Goal: Task Accomplishment & Management: Use online tool/utility

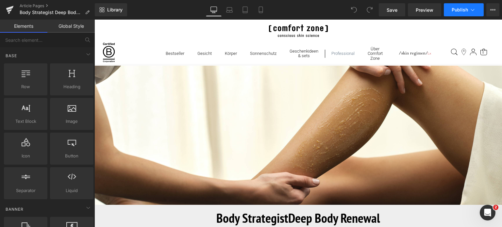
click at [466, 11] on span "Publish" at bounding box center [460, 9] width 16 height 5
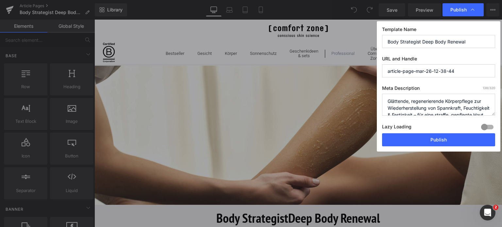
drag, startPoint x: 473, startPoint y: 40, endPoint x: 323, endPoint y: 21, distance: 150.7
click at [323, 21] on div "Publish Template Name Body Strategist Deep Body Renewal URL and Handle article-…" at bounding box center [251, 113] width 502 height 227
drag, startPoint x: 469, startPoint y: 74, endPoint x: 277, endPoint y: 50, distance: 193.2
click at [277, 50] on div "Publish Template Name Body Strategist Deep Body Renewal URL and Handle article-…" at bounding box center [251, 113] width 502 height 227
paste input "Body Strategist Deep Body Renewal"
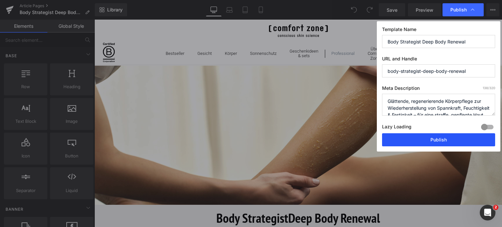
type input "body-strategist-deep-body-renewal"
click at [0, 0] on button "Publish" at bounding box center [0, 0] width 0 height 0
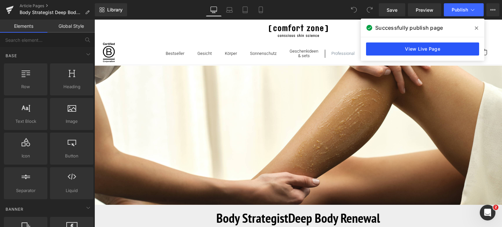
click at [0, 0] on link "View Live Page" at bounding box center [0, 0] width 0 height 0
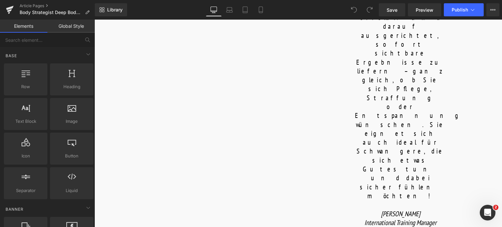
scroll to position [523, 0]
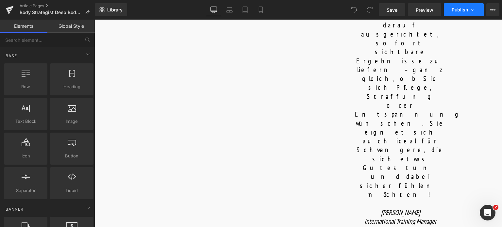
click at [476, 9] on button "Publish" at bounding box center [464, 9] width 40 height 13
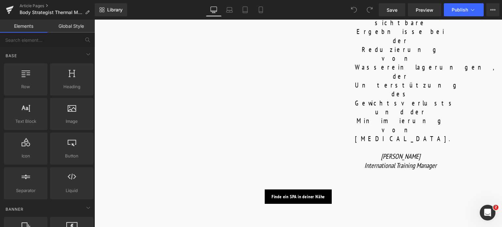
scroll to position [785, 0]
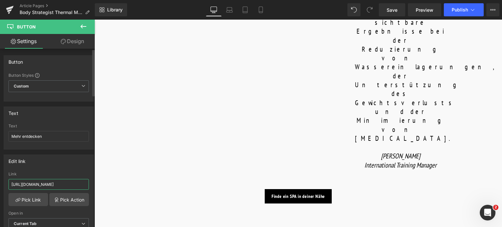
drag, startPoint x: 77, startPoint y: 183, endPoint x: 0, endPoint y: 174, distance: 77.0
click at [0, 175] on div "Edit link https://world.comfortzoneskin.com/products/body-strategist-thermal-mu…" at bounding box center [49, 195] width 98 height 90
type input "/products/body-strategist-thermal-mud"
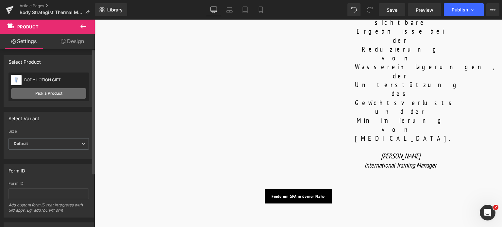
click at [49, 91] on link "Pick a Product" at bounding box center [48, 93] width 75 height 10
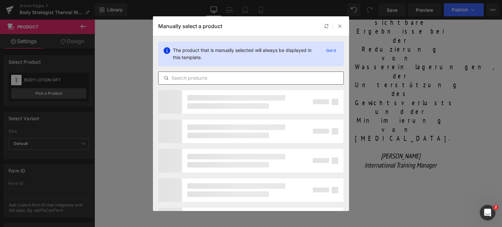
click at [205, 76] on input "text" at bounding box center [251, 78] width 185 height 8
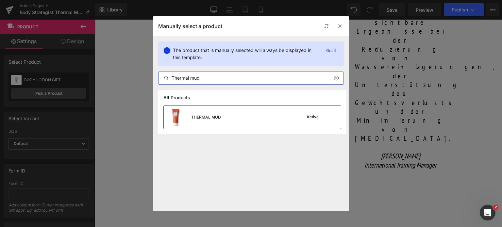
type input "Thermal mud"
click at [218, 112] on div "THERMAL MUD" at bounding box center [192, 117] width 57 height 23
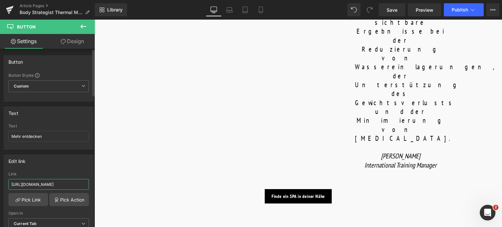
drag, startPoint x: 76, startPoint y: 184, endPoint x: 0, endPoint y: 184, distance: 75.9
click at [0, 184] on div "Edit link https://world.comfortzoneskin.com/products/body-strategist-cream-gel …" at bounding box center [49, 195] width 98 height 90
type input "/products/body-strategist-cream-gel"
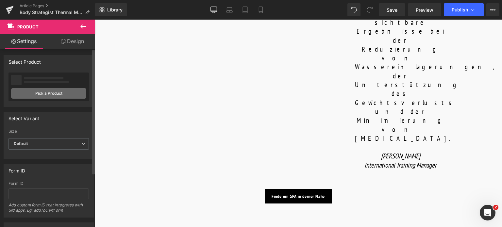
click at [50, 94] on link "Pick a Product" at bounding box center [48, 93] width 75 height 10
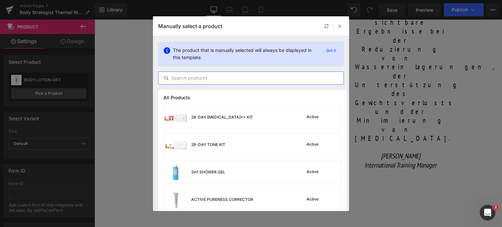
click at [225, 78] on input "text" at bounding box center [251, 78] width 185 height 8
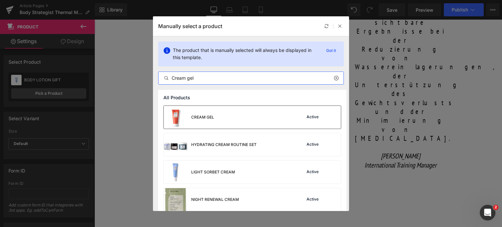
type input "Cream gel"
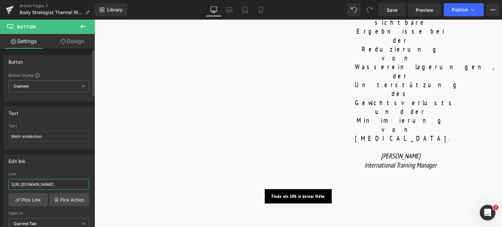
drag, startPoint x: 76, startPoint y: 183, endPoint x: 0, endPoint y: 175, distance: 76.3
click at [0, 175] on div "Edit link https://world.comfortzoneskin.com/products/body-strategist-cryo-leg-g…" at bounding box center [49, 195] width 98 height 90
type input "/products/body-strategist-cryo-leg-gel"
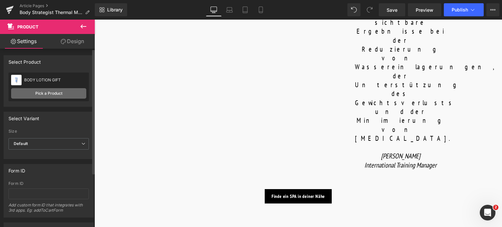
click at [57, 92] on link "Pick a Product" at bounding box center [48, 93] width 75 height 10
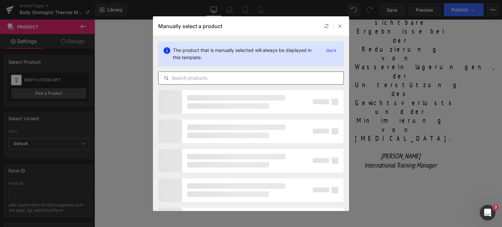
click at [0, 0] on input "text" at bounding box center [0, 0] width 0 height 0
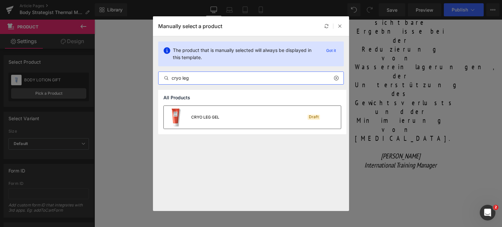
type input "cryo leg"
click at [213, 119] on div "CRYO LEG GEL" at bounding box center [205, 117] width 28 height 6
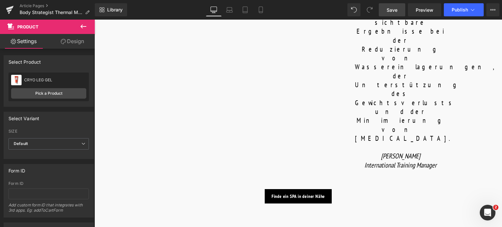
click at [391, 13] on link "Save" at bounding box center [392, 9] width 26 height 13
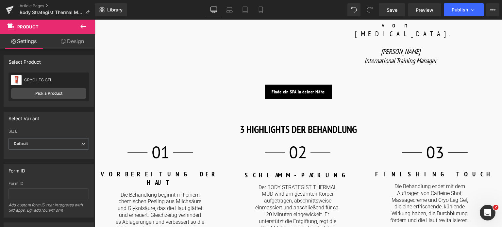
scroll to position [785, 0]
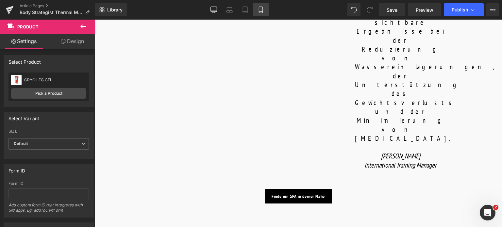
click at [257, 9] on link "Mobile" at bounding box center [261, 9] width 16 height 13
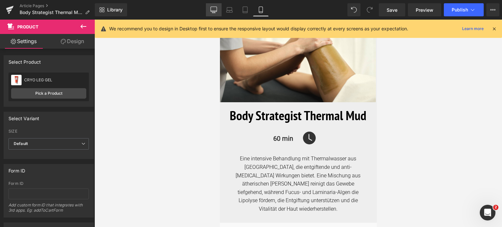
click at [213, 8] on icon at bounding box center [214, 10] width 7 height 7
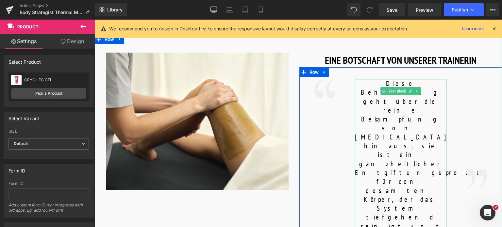
scroll to position [322, 0]
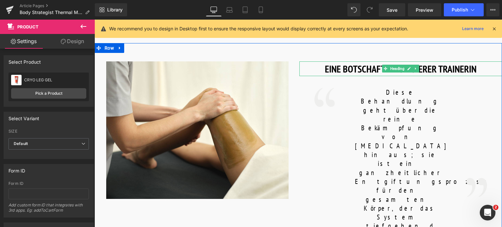
click at [326, 61] on h1 "EINE BOTSCHAFT VON UNSERER TRAINERIN" at bounding box center [401, 68] width 203 height 15
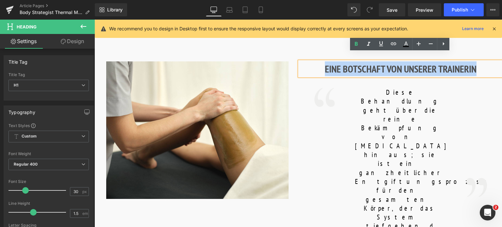
drag, startPoint x: 324, startPoint y: 60, endPoint x: 492, endPoint y: 66, distance: 168.2
click at [492, 66] on h1 "EINE BOTSCHAFT VON UNSERER TRAINERIN" at bounding box center [401, 68] width 203 height 15
copy h1 "EINE BOTSCHAFT VON UNSERER TRAINERIN"
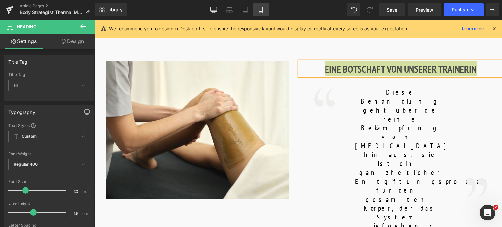
click at [258, 10] on icon at bounding box center [261, 10] width 7 height 7
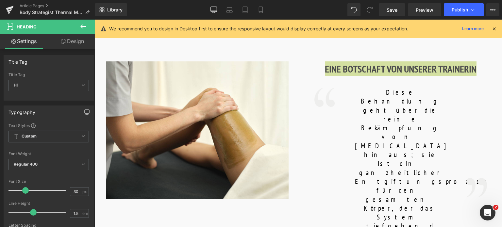
type input "24"
type input "100"
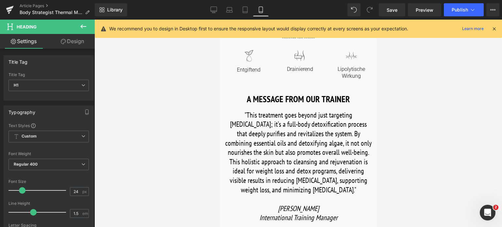
scroll to position [196, 0]
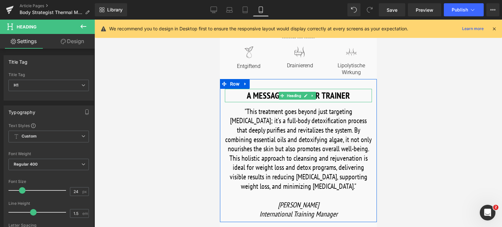
click at [261, 91] on h1 "A MESSAGE FROM OUR TRAINER" at bounding box center [298, 95] width 147 height 13
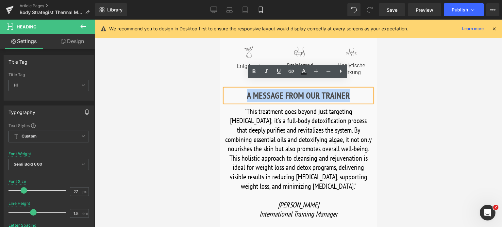
drag, startPoint x: 244, startPoint y: 86, endPoint x: 352, endPoint y: 87, distance: 107.9
click at [352, 89] on h1 "A MESSAGE FROM OUR TRAINER" at bounding box center [298, 95] width 147 height 13
paste div
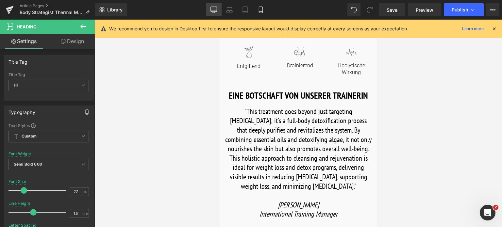
click at [213, 8] on icon at bounding box center [214, 10] width 7 height 7
type input "30"
type input "100"
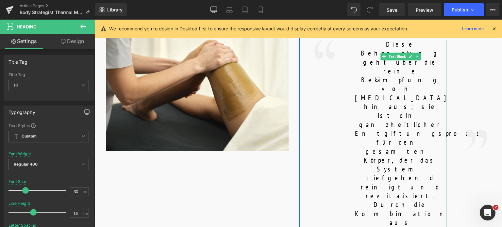
scroll to position [360, 0]
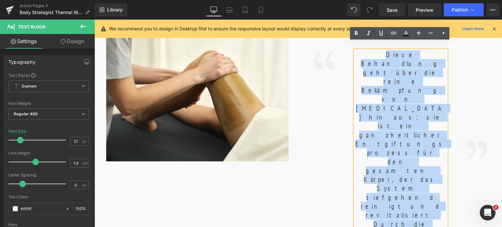
drag, startPoint x: 355, startPoint y: 47, endPoint x: 441, endPoint y: 212, distance: 185.8
copy font "Diese Behandlung geht über die reine Bekämpfung von Cellulite hinaus; sie ist e…"
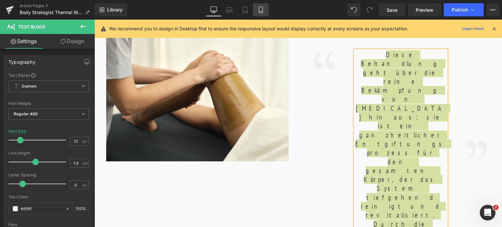
click at [257, 7] on link "Mobile" at bounding box center [261, 9] width 16 height 13
type input "22"
type input "100"
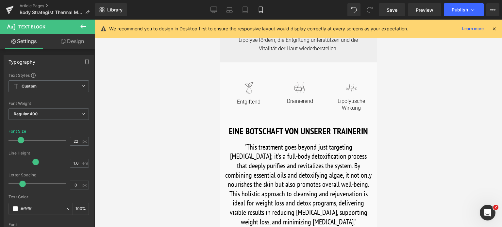
scroll to position [196, 0]
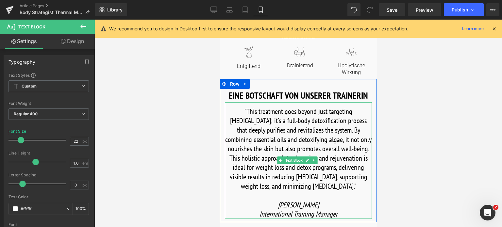
click at [230, 107] on font ""This treatment goes beyond just targeting cellulite; it’s a full-body detoxifi…" at bounding box center [298, 149] width 147 height 84
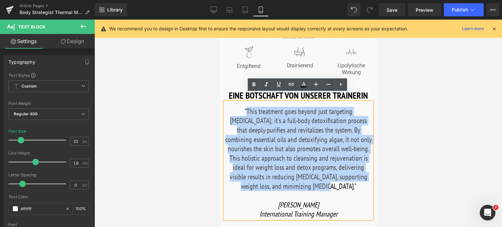
drag, startPoint x: 229, startPoint y: 104, endPoint x: 307, endPoint y: 181, distance: 109.8
click at [307, 181] on font ""This treatment goes beyond just targeting cellulite; it’s a full-body detoxifi…" at bounding box center [298, 149] width 147 height 84
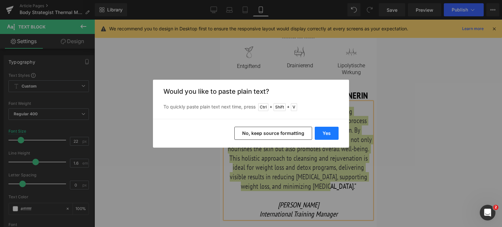
click at [326, 132] on button "Yes" at bounding box center [327, 133] width 24 height 13
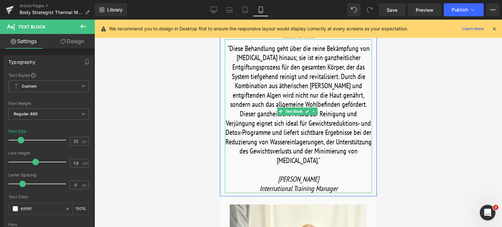
scroll to position [262, 0]
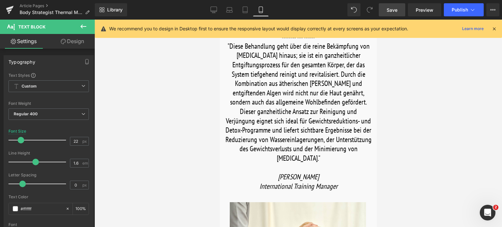
click at [389, 10] on span "Save" at bounding box center [392, 10] width 11 height 7
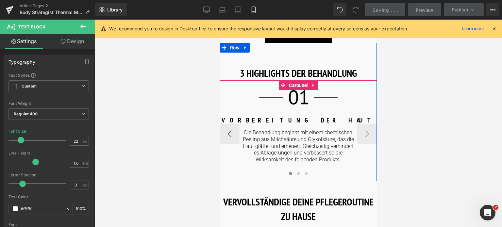
scroll to position [654, 0]
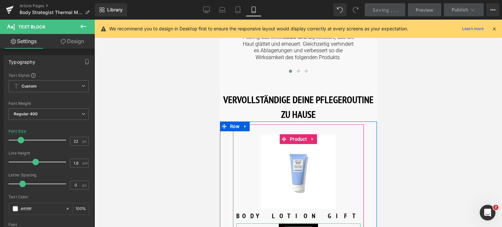
click at [297, 227] on span "Button" at bounding box center [298, 231] width 14 height 8
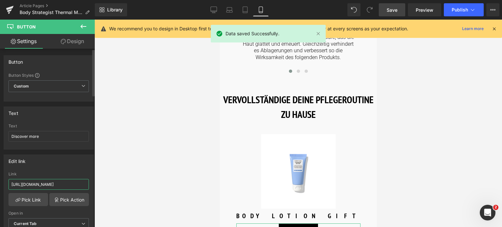
drag, startPoint x: 76, startPoint y: 184, endPoint x: 0, endPoint y: 180, distance: 76.0
click at [0, 180] on div "Edit link https://world.comfortzoneskin.com/products/body-strategist-thermal-mu…" at bounding box center [49, 195] width 98 height 90
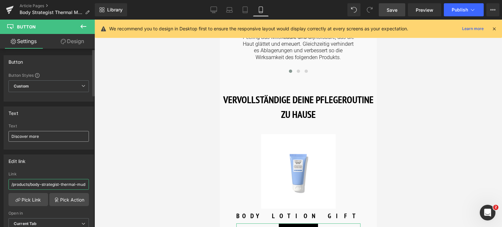
type input "/products/body-strategist-thermal-mud"
drag, startPoint x: 50, startPoint y: 135, endPoint x: 2, endPoint y: 138, distance: 47.8
click at [2, 138] on div "Text Discover more Text Discover more" at bounding box center [49, 126] width 98 height 48
type input "Mehr entdecken"
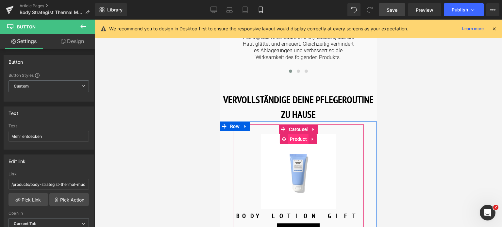
click at [303, 134] on span "Product" at bounding box center [298, 139] width 20 height 10
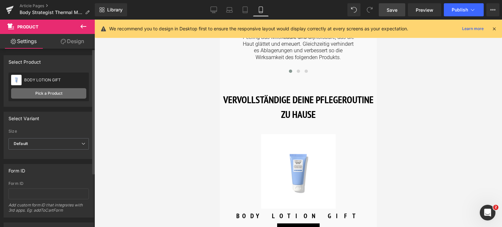
click at [26, 95] on link "Pick a Product" at bounding box center [48, 93] width 75 height 10
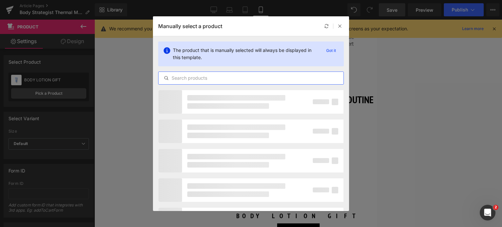
click at [236, 77] on input "text" at bounding box center [251, 78] width 185 height 8
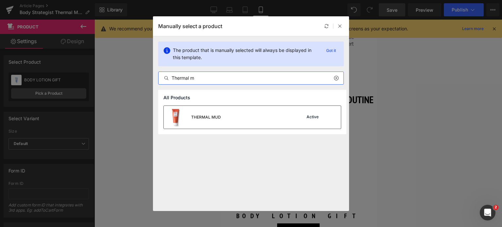
type input "Thermal m"
click at [218, 113] on div "THERMAL MUD" at bounding box center [192, 117] width 57 height 23
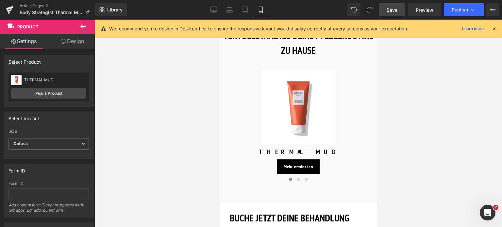
scroll to position [719, 0]
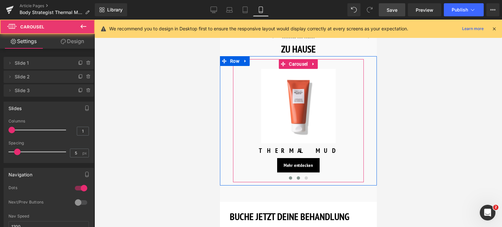
click at [297, 177] on span at bounding box center [298, 178] width 3 height 3
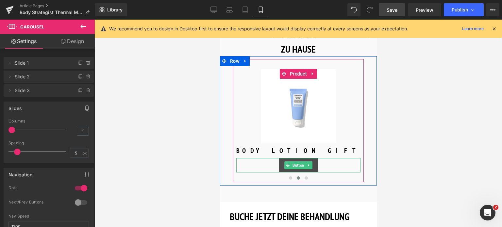
click at [293, 162] on span "Button" at bounding box center [298, 166] width 14 height 8
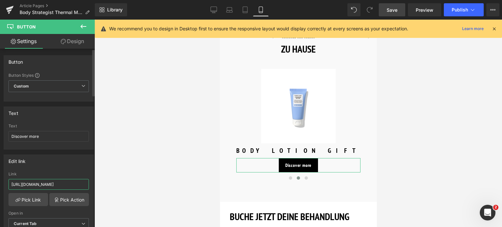
drag, startPoint x: 77, startPoint y: 183, endPoint x: 0, endPoint y: 184, distance: 76.5
click at [0, 184] on div "Edit link https://world.comfortzoneskin.com/products/body-strategist-cream-gel …" at bounding box center [49, 195] width 98 height 90
type input "/products/body-strategist-cream-gel"
drag, startPoint x: 42, startPoint y: 136, endPoint x: 0, endPoint y: 142, distance: 42.2
click at [0, 142] on div "Text Discover more Text Discover more" at bounding box center [49, 126] width 98 height 48
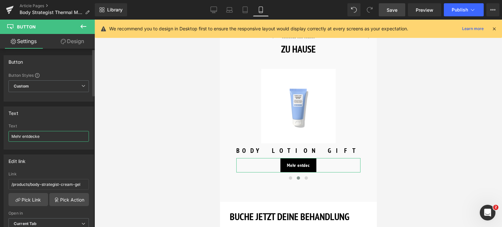
type input "Mehr entdecken"
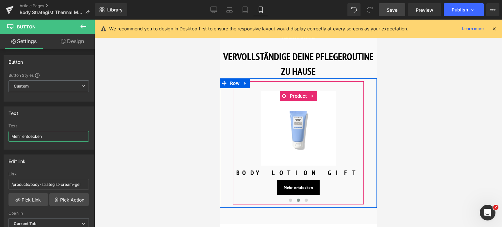
scroll to position [687, 0]
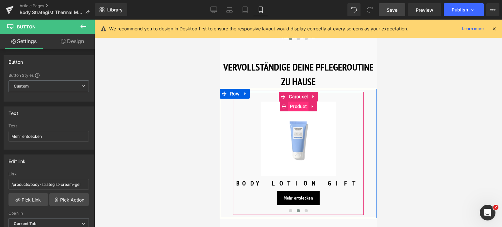
click at [295, 102] on span "Product" at bounding box center [298, 107] width 20 height 10
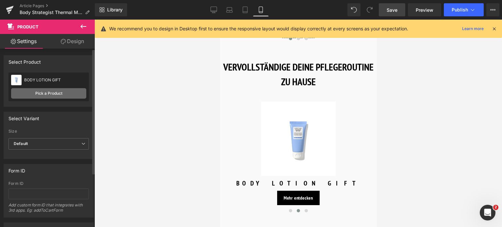
click at [39, 93] on link "Pick a Product" at bounding box center [48, 93] width 75 height 10
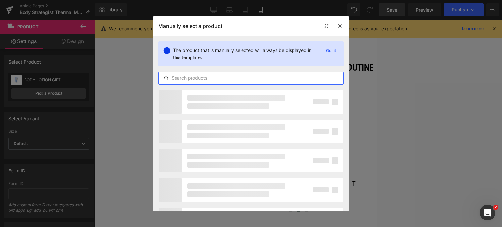
click at [254, 75] on input "text" at bounding box center [251, 78] width 185 height 8
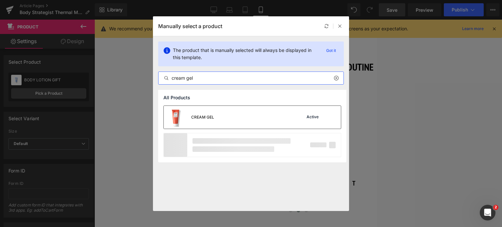
type input "cream gel"
click at [235, 116] on div "CREAM GEL Active" at bounding box center [252, 117] width 177 height 23
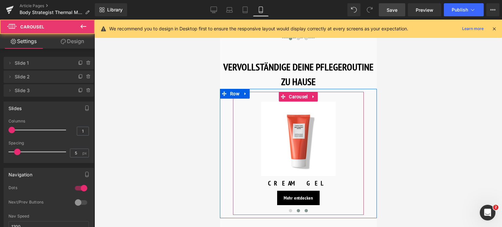
click at [305, 209] on span at bounding box center [305, 210] width 3 height 3
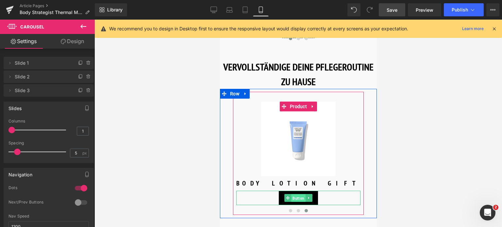
click at [299, 195] on span "Button" at bounding box center [298, 199] width 14 height 8
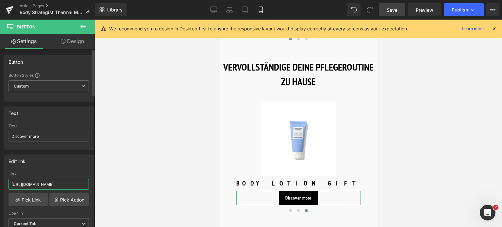
drag, startPoint x: 77, startPoint y: 183, endPoint x: 0, endPoint y: 180, distance: 76.9
click at [0, 180] on div "Edit link https://world.comfortzoneskin.com/products/body-strategist-cryo-leg-g…" at bounding box center [49, 195] width 98 height 90
type input "/products/body-strategist-cryo-leg-gel"
drag, startPoint x: 35, startPoint y: 136, endPoint x: 0, endPoint y: 137, distance: 35.3
click at [0, 137] on div "Text Discover more Text Discover more" at bounding box center [49, 126] width 98 height 48
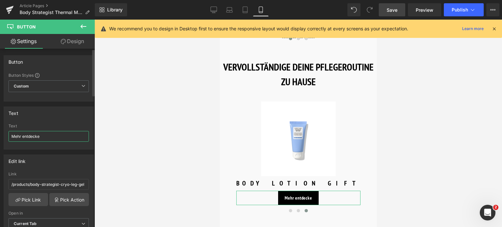
type input "Mehr entdecken"
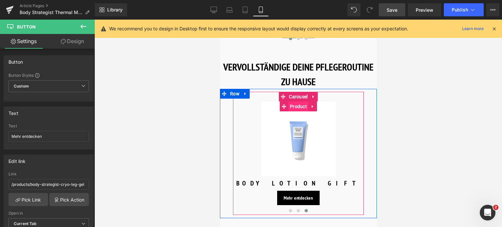
click at [300, 102] on span "Product" at bounding box center [298, 107] width 20 height 10
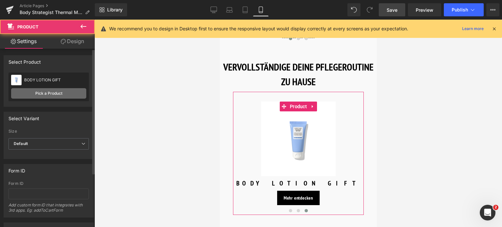
click at [70, 92] on link "Pick a Product" at bounding box center [48, 93] width 75 height 10
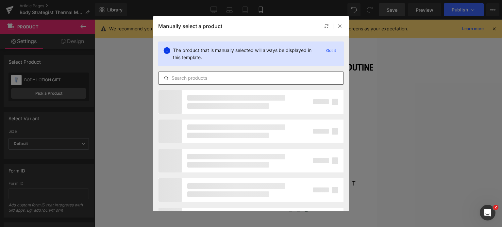
click at [213, 76] on input "text" at bounding box center [251, 78] width 185 height 8
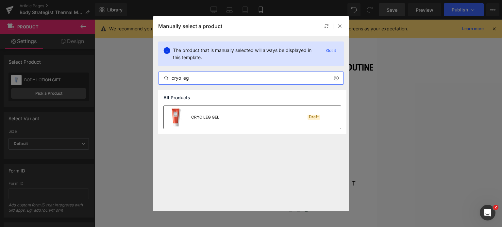
type input "cryo leg"
click at [209, 113] on div "CRYO LEG GEL" at bounding box center [192, 117] width 56 height 23
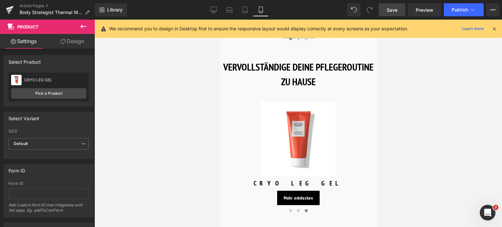
click at [398, 12] on link "Save" at bounding box center [392, 9] width 26 height 13
click at [466, 12] on span "Publish" at bounding box center [460, 9] width 16 height 5
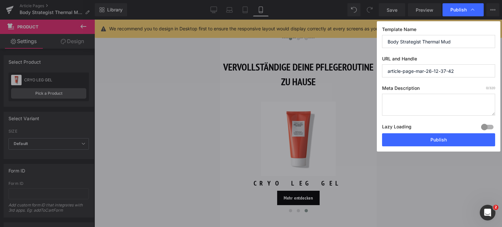
drag, startPoint x: 440, startPoint y: 42, endPoint x: 254, endPoint y: 40, distance: 185.1
click at [254, 40] on div "Publish Template Name Body Strategist Thermal Mud URL and Handle article-page-m…" at bounding box center [251, 113] width 502 height 227
drag, startPoint x: 464, startPoint y: 70, endPoint x: 282, endPoint y: 53, distance: 183.6
click at [282, 53] on div "Publish Template Name Body Strategist Thermal Mud URL and Handle article-page-m…" at bounding box center [251, 113] width 502 height 227
paste input "Body Strategist Thermal Mud"
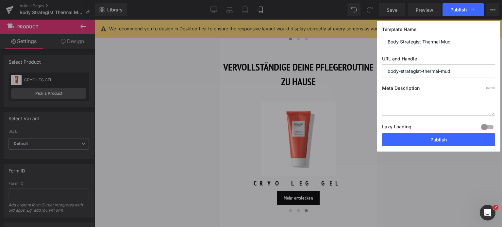
type input "body-strategist-thermal-mud"
click at [429, 99] on textarea at bounding box center [438, 105] width 113 height 22
paste textarea "Intensivpflege mit Thermalwasser aus Bormio: entgiftend & effektiv gegen Cellul…"
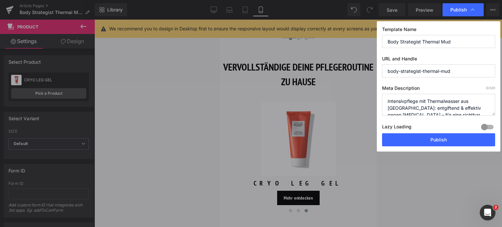
scroll to position [2, 0]
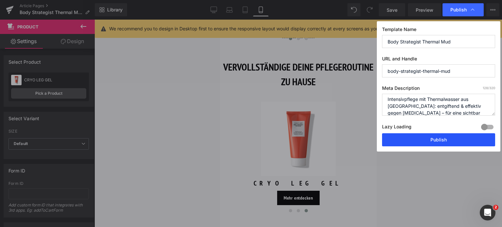
type textarea "Intensivpflege mit Thermalwasser aus Bormio: entgiftend & effektiv gegen Cellul…"
click at [447, 141] on button "Publish" at bounding box center [438, 139] width 113 height 13
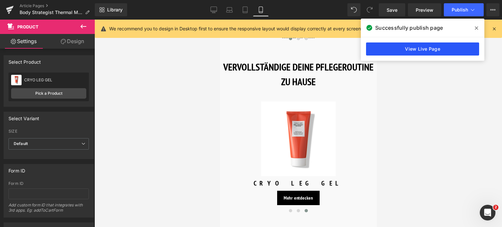
click at [427, 49] on link "View Live Page" at bounding box center [422, 49] width 113 height 13
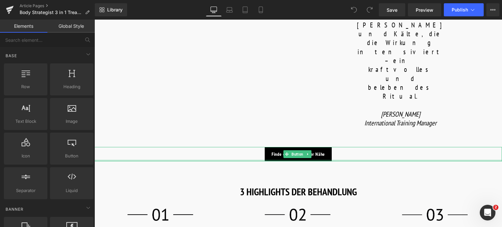
scroll to position [687, 0]
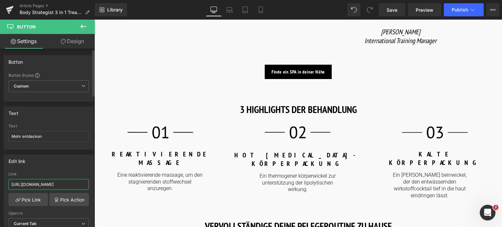
drag, startPoint x: 76, startPoint y: 182, endPoint x: 0, endPoint y: 184, distance: 75.9
click at [0, 184] on div "Edit link https://world.comfortzoneskin.com/products/body-strategist-thermo-cre…" at bounding box center [49, 195] width 98 height 90
type input "/products/body-strategist-thermo-cream"
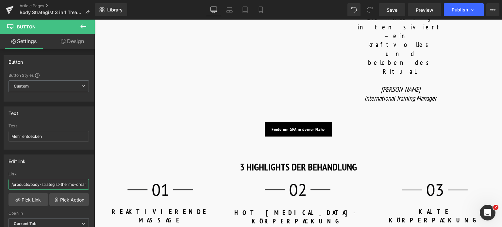
scroll to position [621, 0]
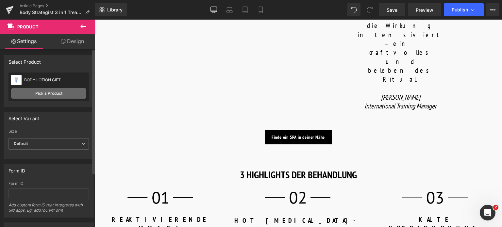
click at [65, 94] on link "Pick a Product" at bounding box center [48, 93] width 75 height 10
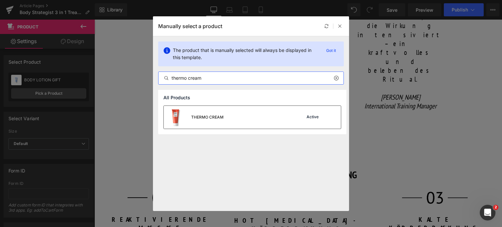
type input "thermo cream"
click at [228, 121] on div "THERMO CREAM Active" at bounding box center [252, 117] width 177 height 23
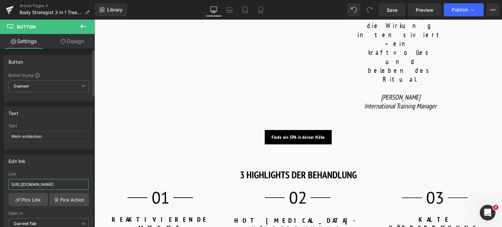
drag, startPoint x: 76, startPoint y: 183, endPoint x: 0, endPoint y: 172, distance: 76.9
click at [0, 172] on div "Edit link https://world.comfortzoneskin.com/products/body-strategist-cream-gel …" at bounding box center [49, 195] width 98 height 90
type input "/products/body-strategist-cream-gel"
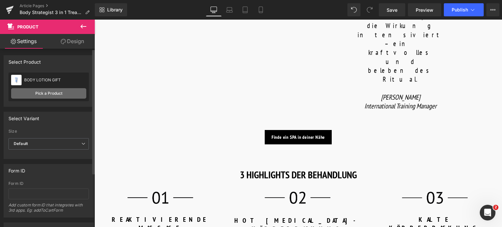
click at [55, 91] on link "Pick a Product" at bounding box center [48, 93] width 75 height 10
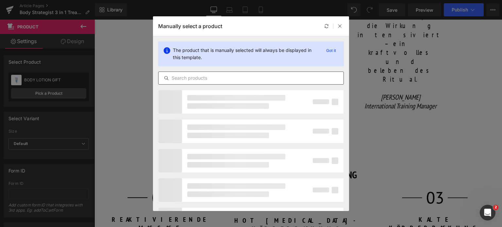
click at [0, 0] on input "text" at bounding box center [0, 0] width 0 height 0
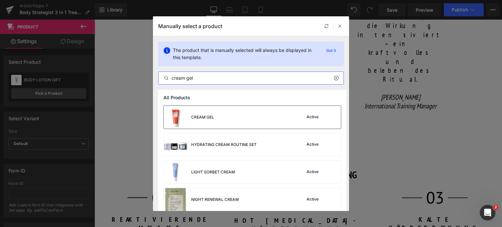
type input "cream gel"
click at [0, 0] on div "CREAM GEL Active" at bounding box center [0, 0] width 0 height 0
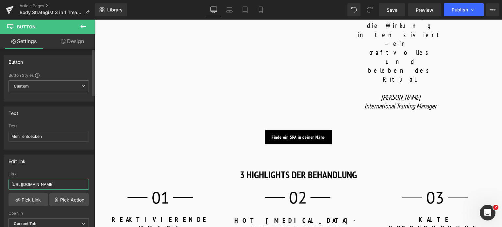
drag, startPoint x: 76, startPoint y: 184, endPoint x: 0, endPoint y: 181, distance: 76.3
click at [0, 181] on div "Edit link https://world.comfortzoneskin.com/products/body-strategist-cryo-leg-g…" at bounding box center [49, 195] width 98 height 90
type input "/products/body-strategist-cryo-leg-gel"
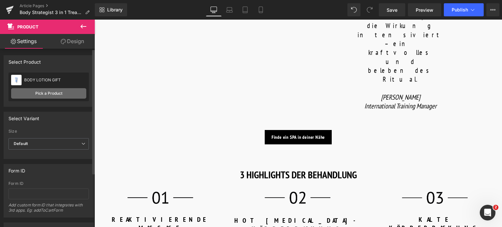
click at [42, 93] on link "Pick a Product" at bounding box center [48, 93] width 75 height 10
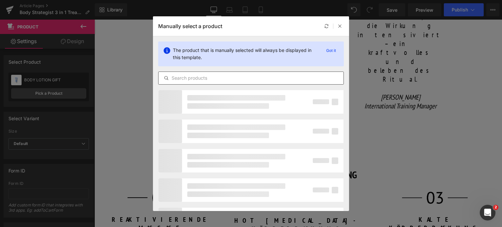
click at [0, 0] on div at bounding box center [0, 0] width 0 height 0
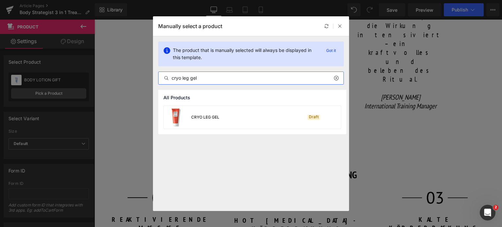
type input "cryo leg gel"
click at [207, 115] on div "CRYO LEG GEL" at bounding box center [205, 117] width 28 height 6
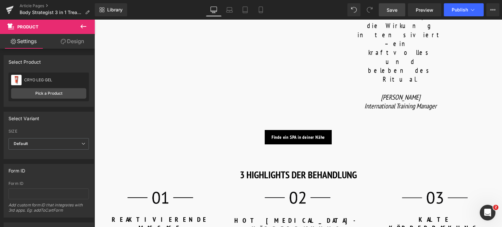
drag, startPoint x: 397, startPoint y: 10, endPoint x: 284, endPoint y: 202, distance: 222.8
click at [397, 10] on span "Save" at bounding box center [392, 10] width 11 height 7
